Goal: Task Accomplishment & Management: Use online tool/utility

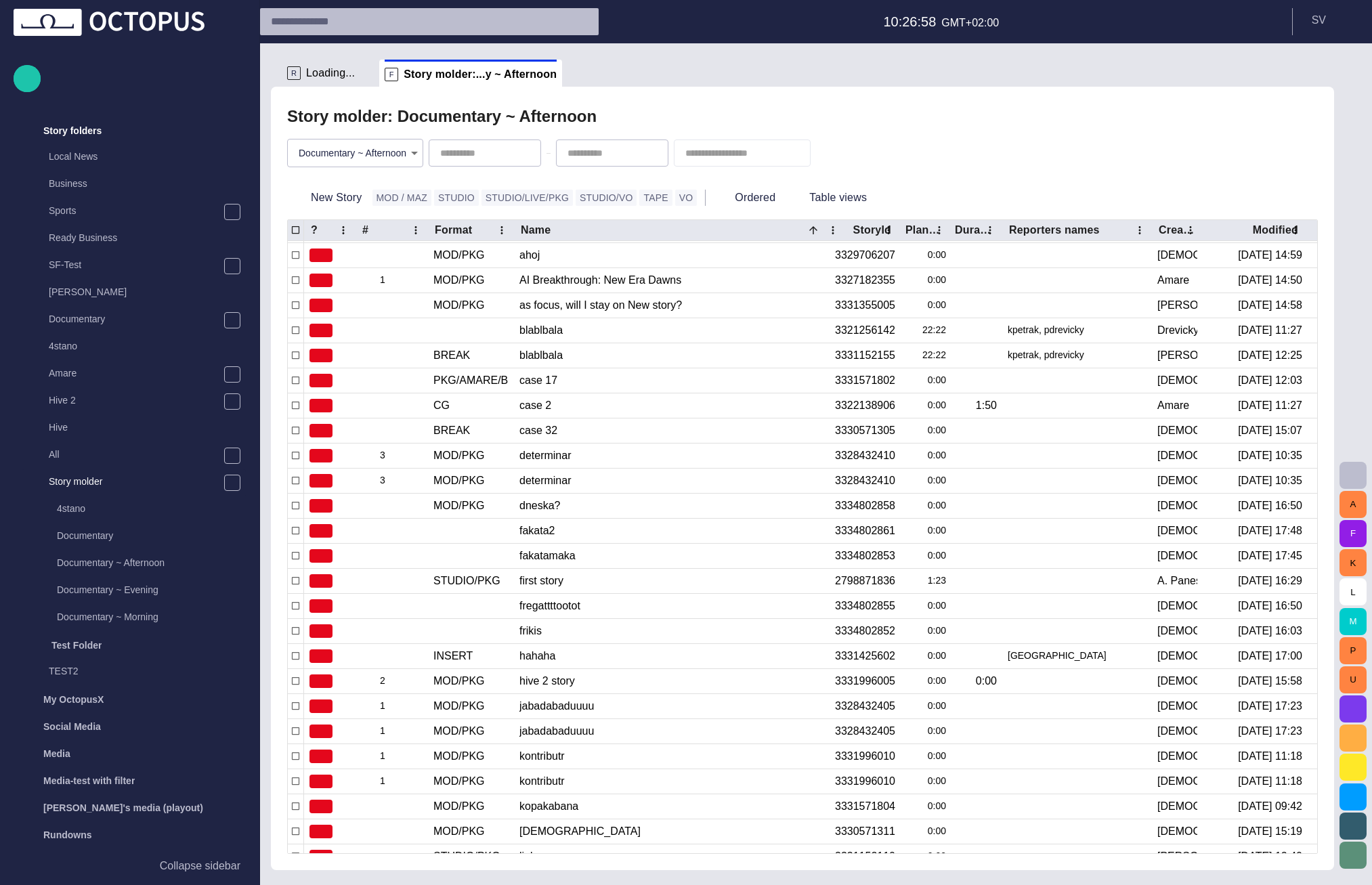
scroll to position [70, 0]
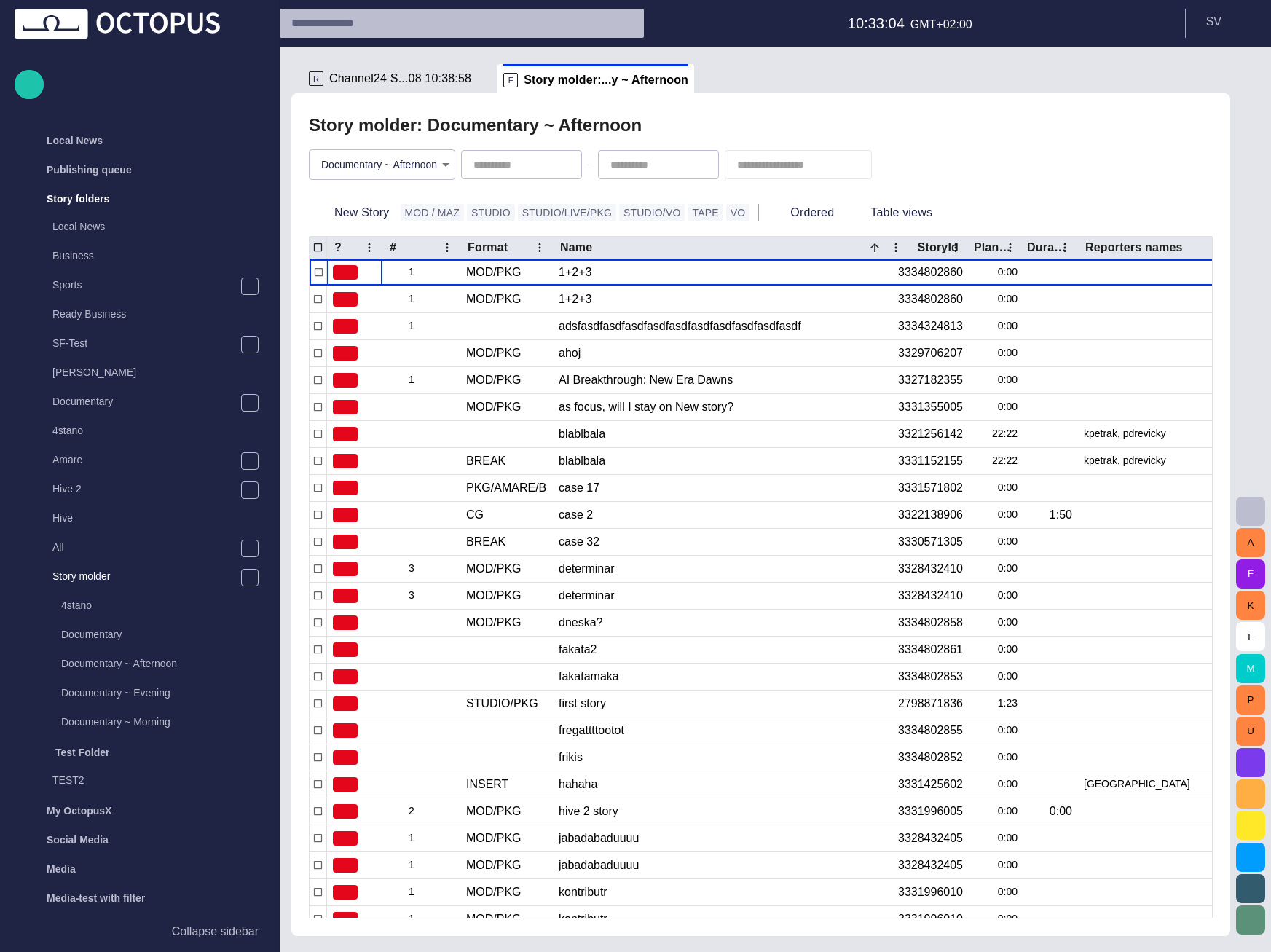
click at [732, 92] on ul "R Channel24 S...08 10:38:58 F Story molder:...y ~ Afternoon" at bounding box center [737, 78] width 869 height 29
click at [1269, 189] on div "A F K L M P U" at bounding box center [1250, 499] width 41 height 905
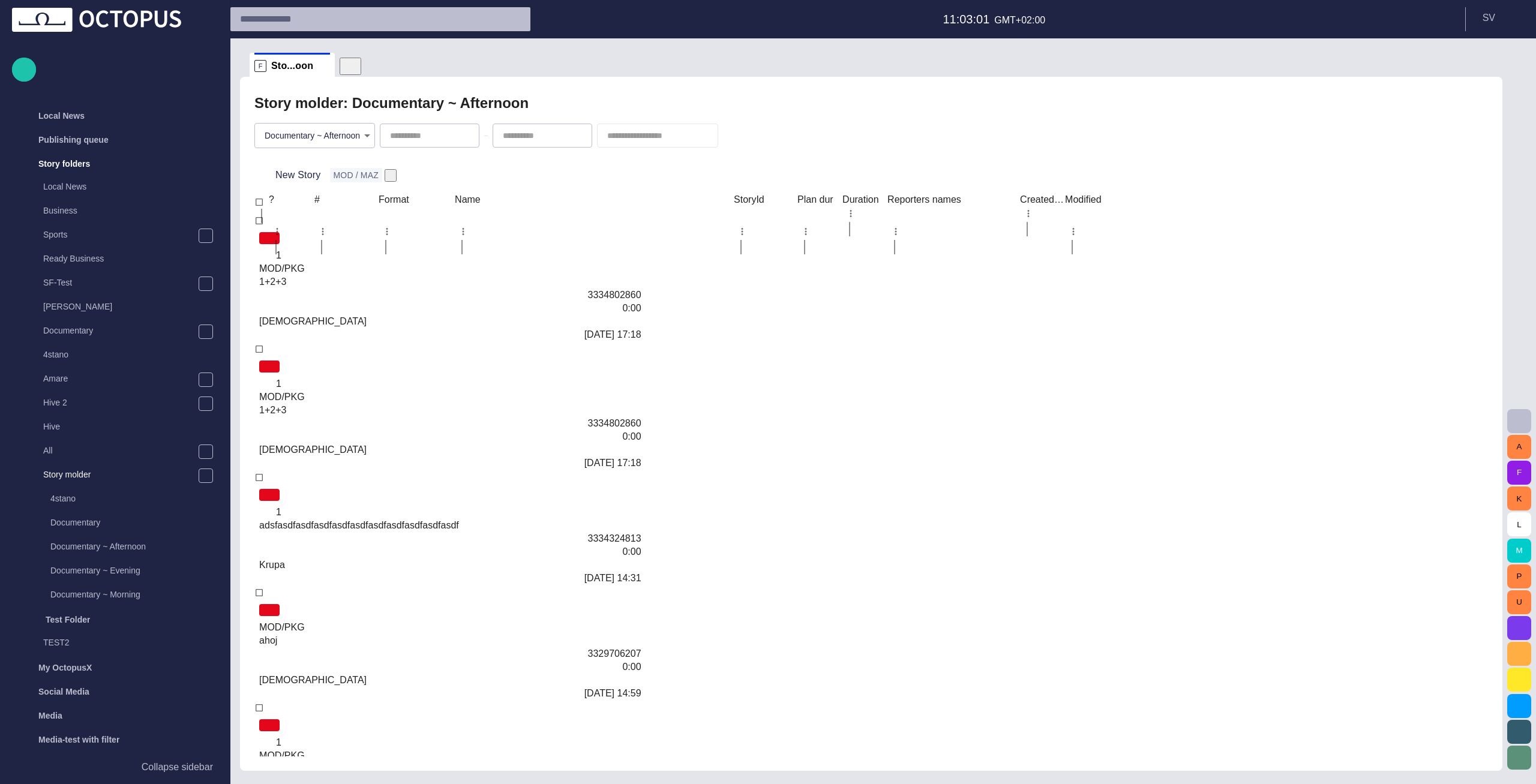
scroll to position [48, 0]
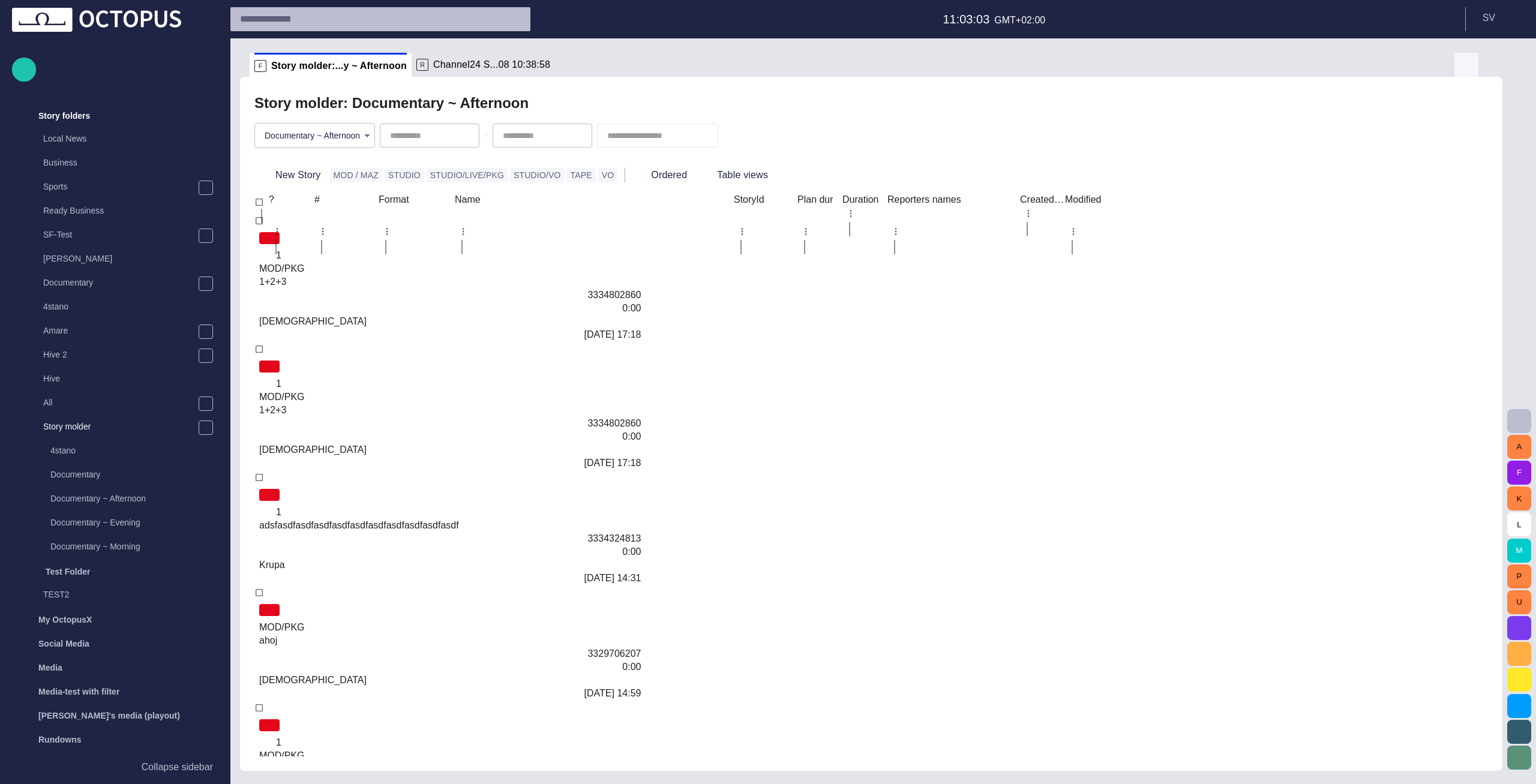
click at [1047, 66] on span "button" at bounding box center [1466, 65] width 15 height 15
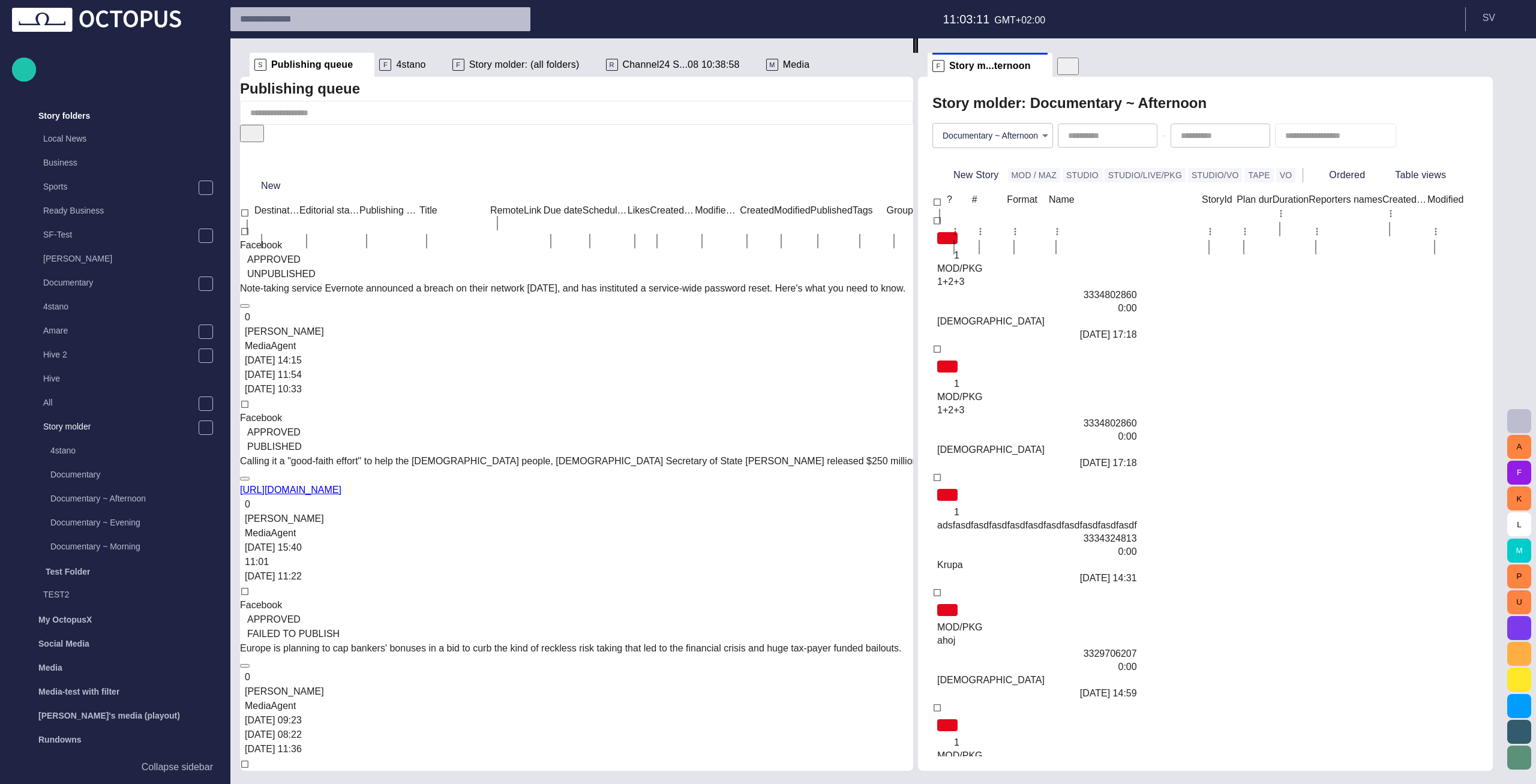
drag, startPoint x: 1060, startPoint y: 402, endPoint x: 921, endPoint y: 403, distance: 139.0
click at [917, 53] on div at bounding box center [916, 46] width 3 height 15
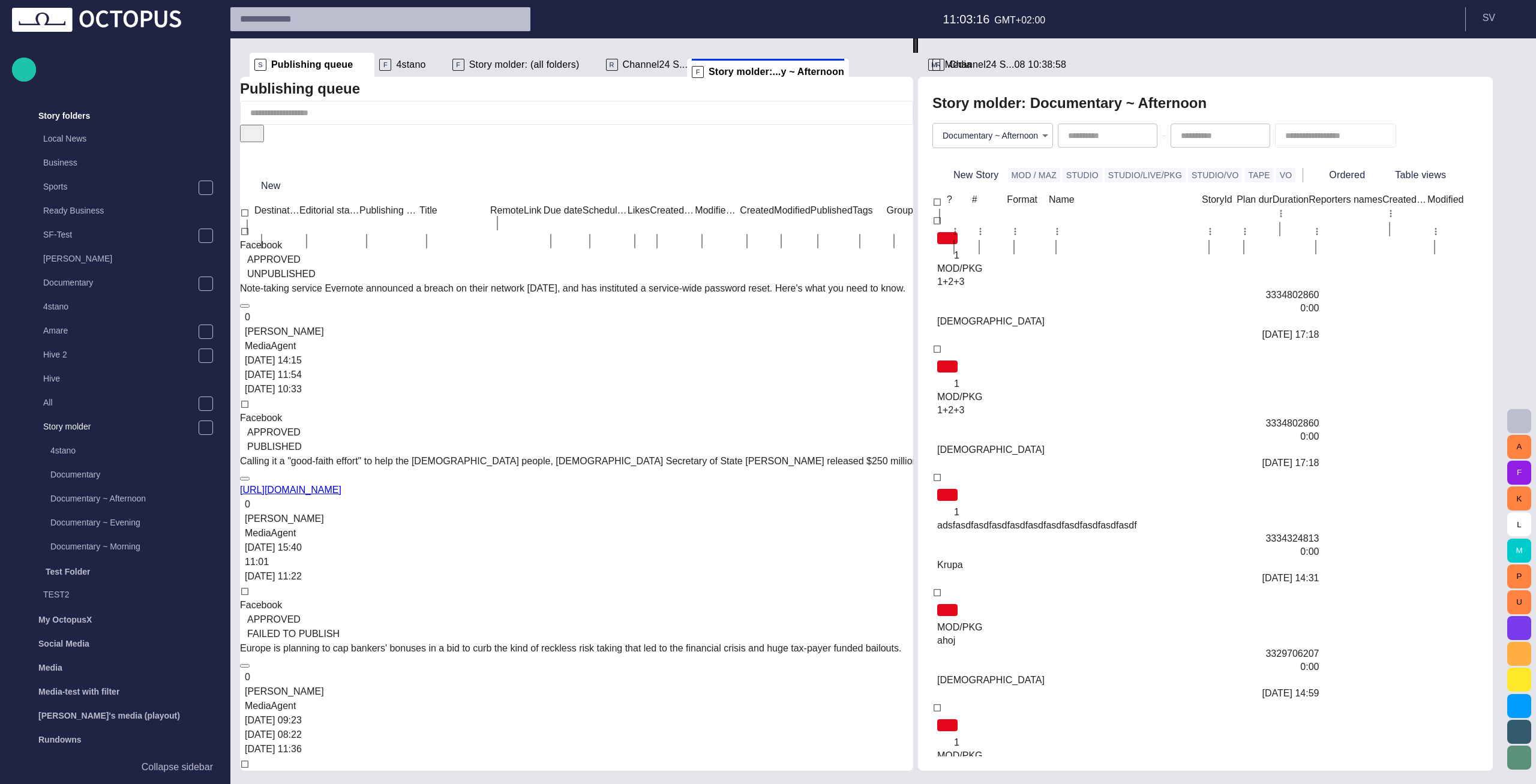
drag, startPoint x: 1014, startPoint y: 63, endPoint x: 749, endPoint y: 68, distance: 265.0
click at [749, 68] on div "S Publishing queue F 4stano F Story molder: (all folders) R Channel24 S...08 10…" at bounding box center [871, 405] width 1263 height 732
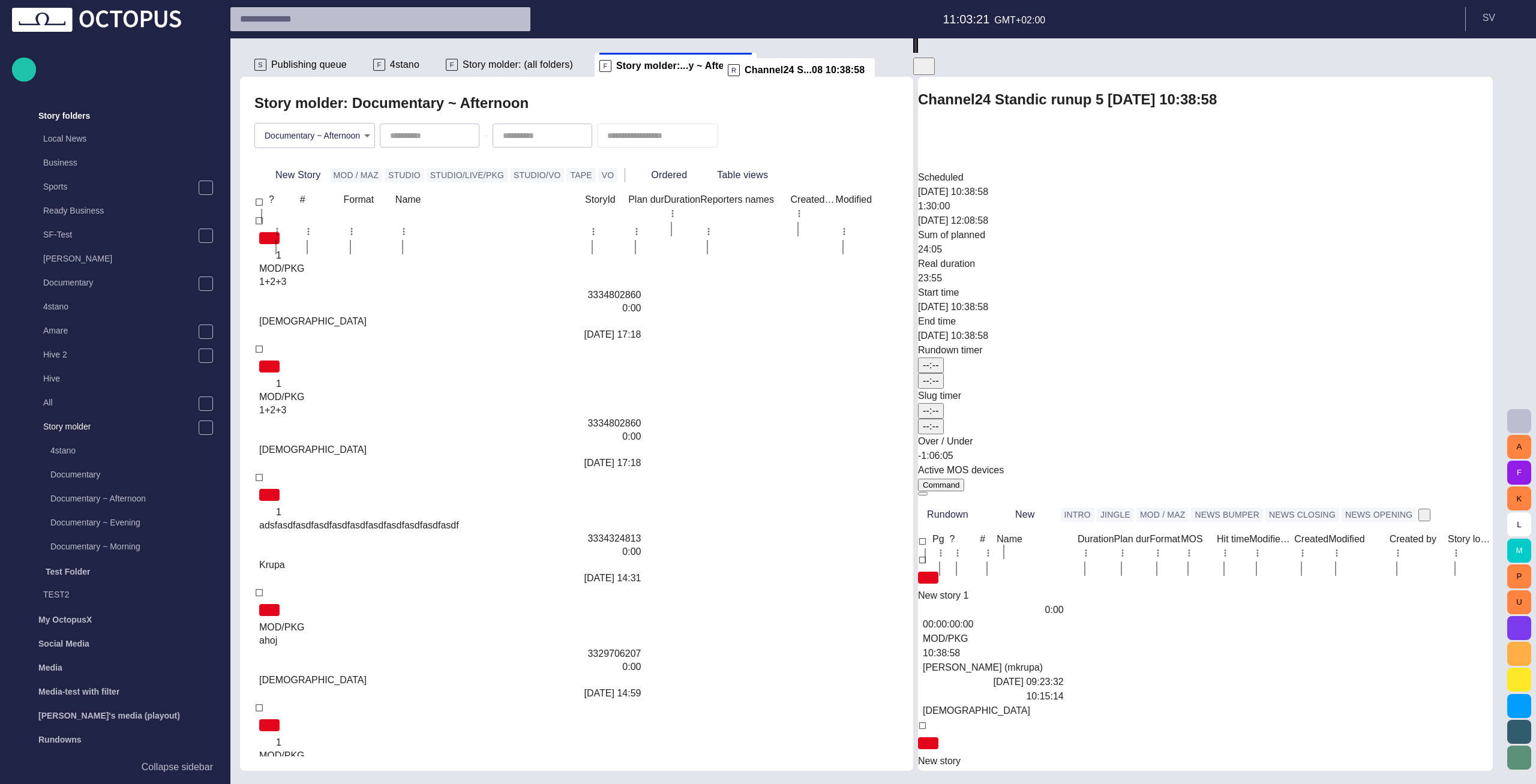
drag, startPoint x: 1016, startPoint y: 64, endPoint x: 786, endPoint y: 70, distance: 230.1
click at [786, 70] on div "S Publishing queue F 4stano F Story molder: (all folders) F Story molder:...y ~…" at bounding box center [871, 405] width 1263 height 732
click at [285, 66] on span "Publishing queue" at bounding box center [309, 65] width 75 height 12
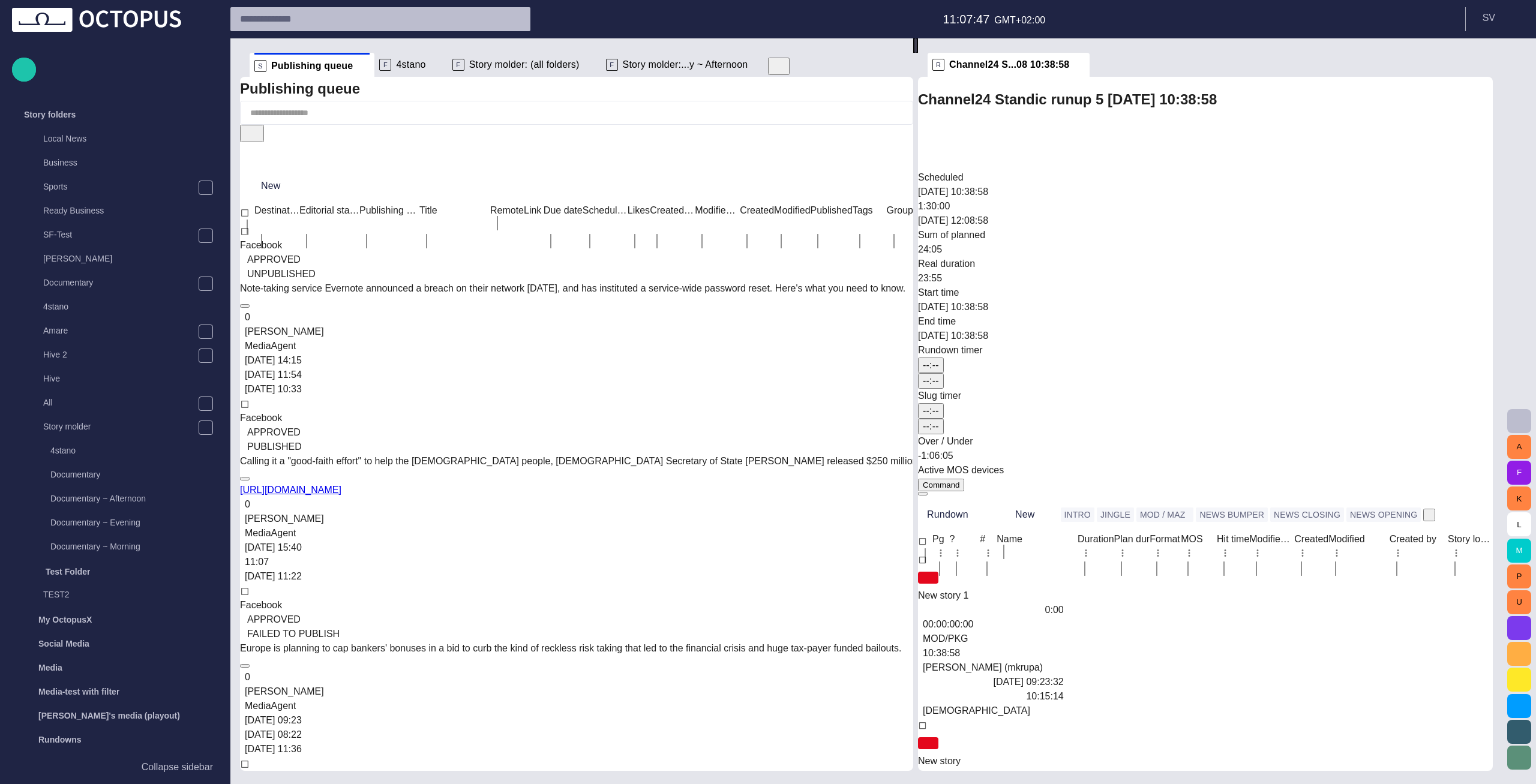
scroll to position [24, 0]
click at [750, 63] on div "S Publishing queue F 4stano F Story molder: (all folders) F Story molder:...y ~…" at bounding box center [871, 405] width 1263 height 732
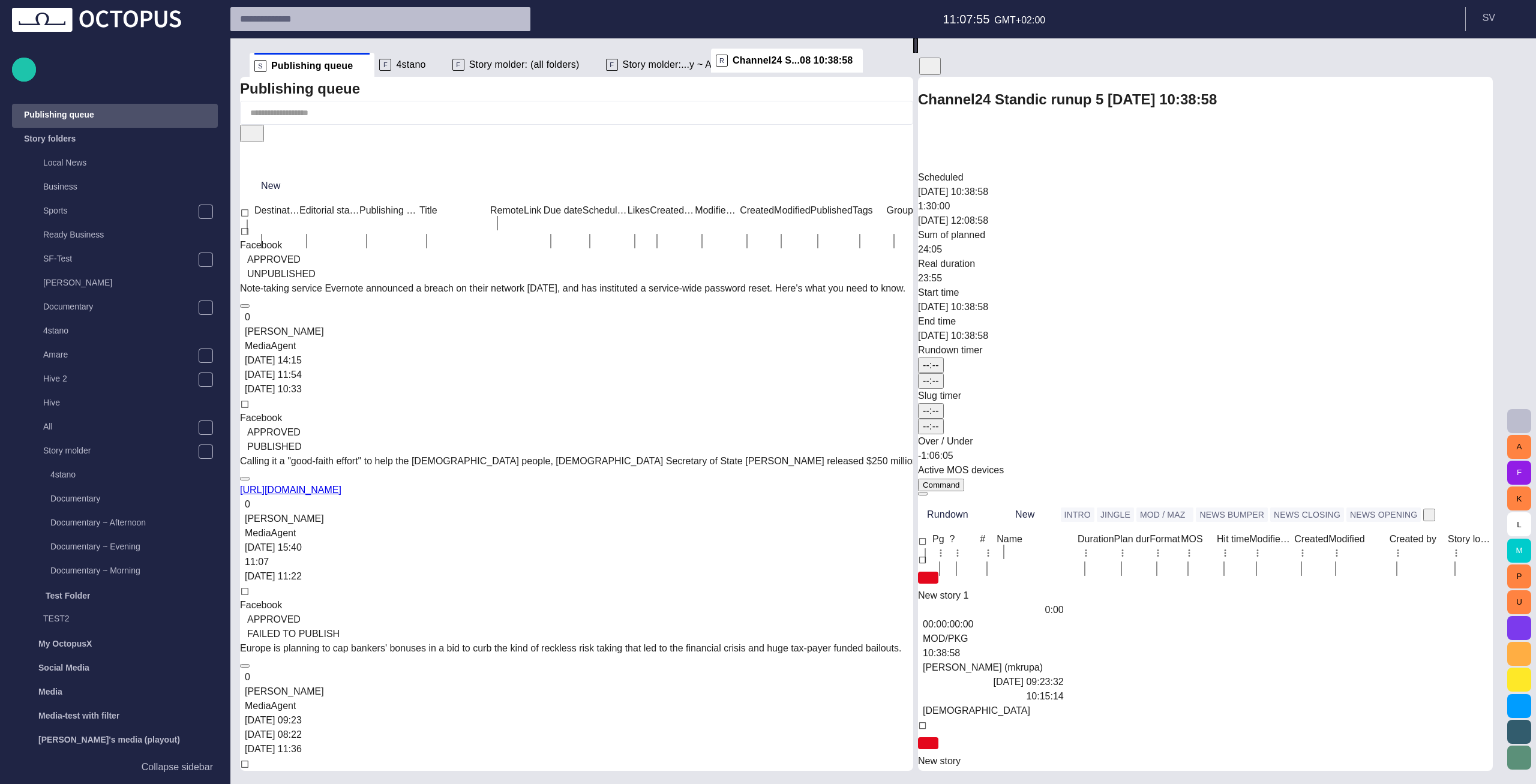
drag, startPoint x: 994, startPoint y: 66, endPoint x: 759, endPoint y: 62, distance: 235.0
click at [759, 62] on div "S Publishing queue F 4stano F Story molder: (all folders) F Story molder:...y ~…" at bounding box center [871, 405] width 1263 height 732
click at [1047, 68] on span at bounding box center [1080, 65] width 12 height 12
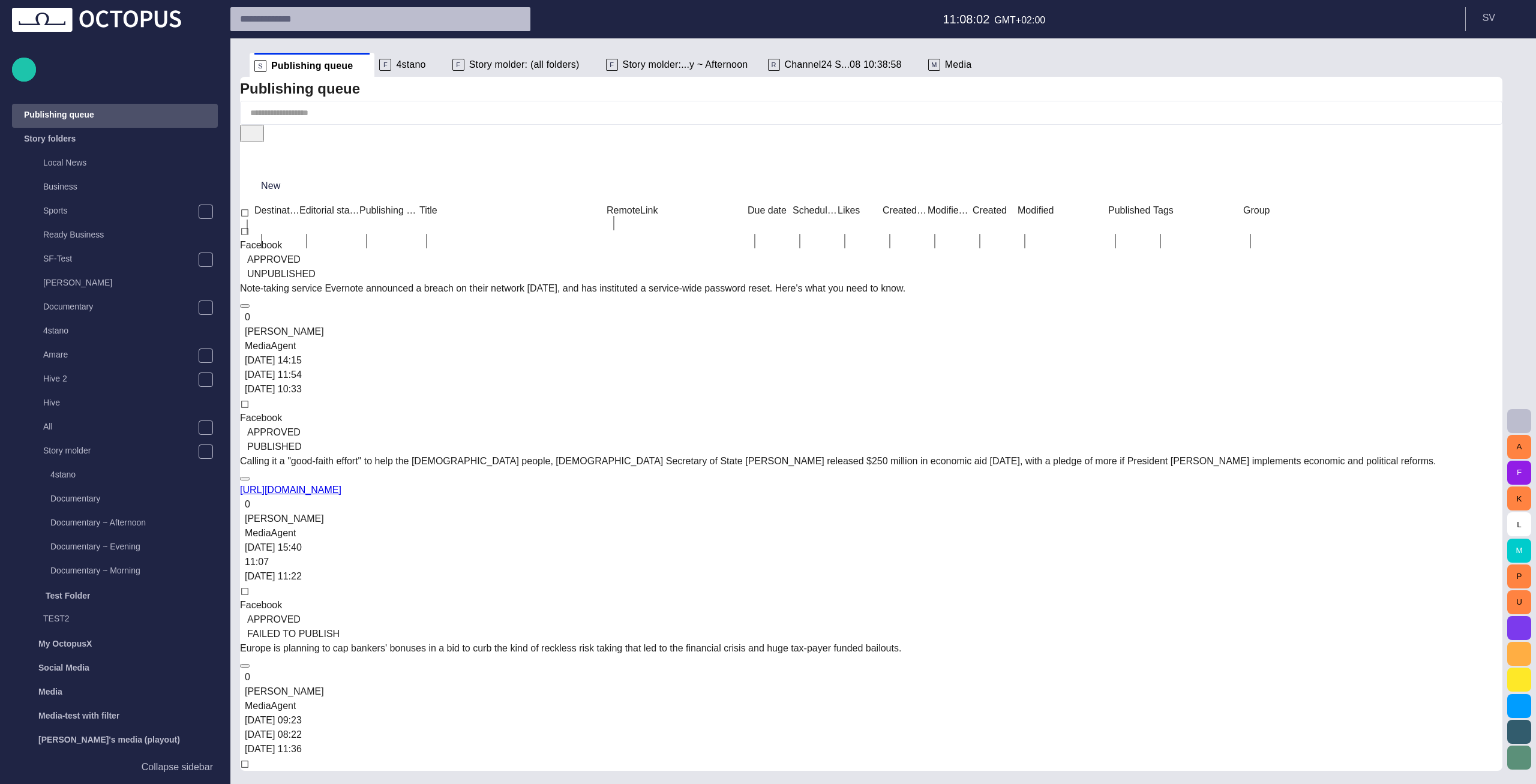
click at [822, 63] on span "Channel24 S...08 10:38:58" at bounding box center [843, 65] width 117 height 12
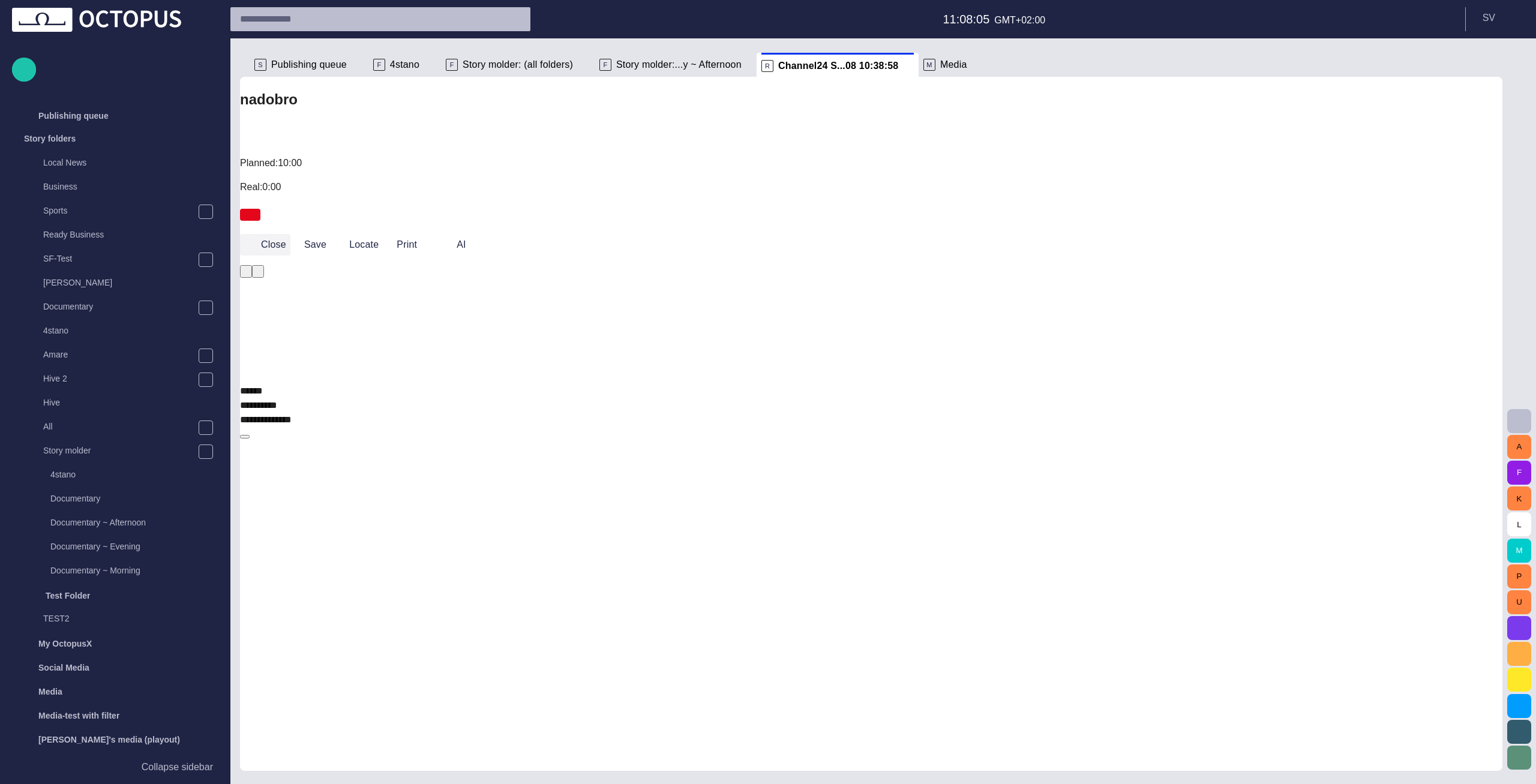
click at [290, 234] on button "Close" at bounding box center [266, 244] width 51 height 22
